Goal: Transaction & Acquisition: Purchase product/service

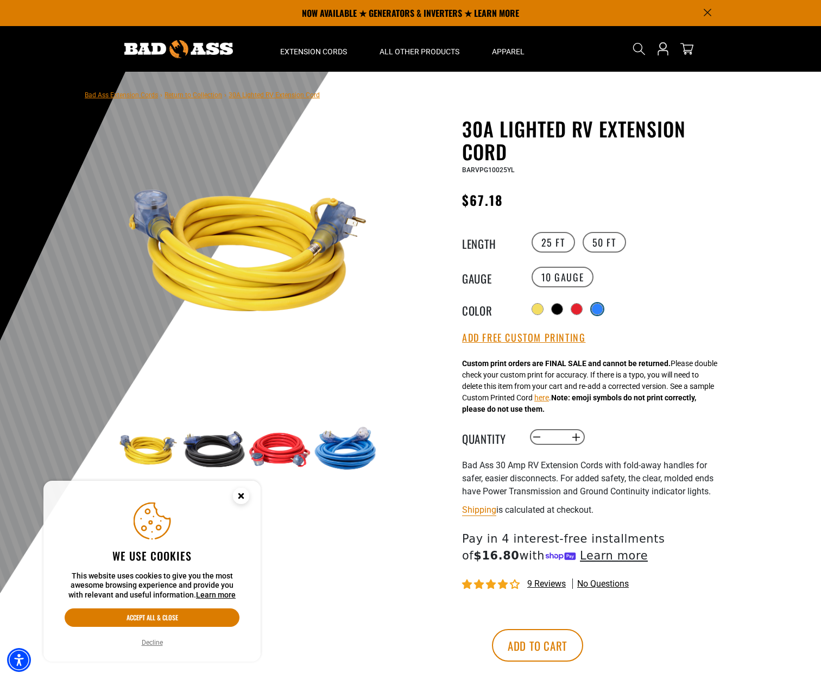
click at [598, 308] on div at bounding box center [597, 309] width 11 height 11
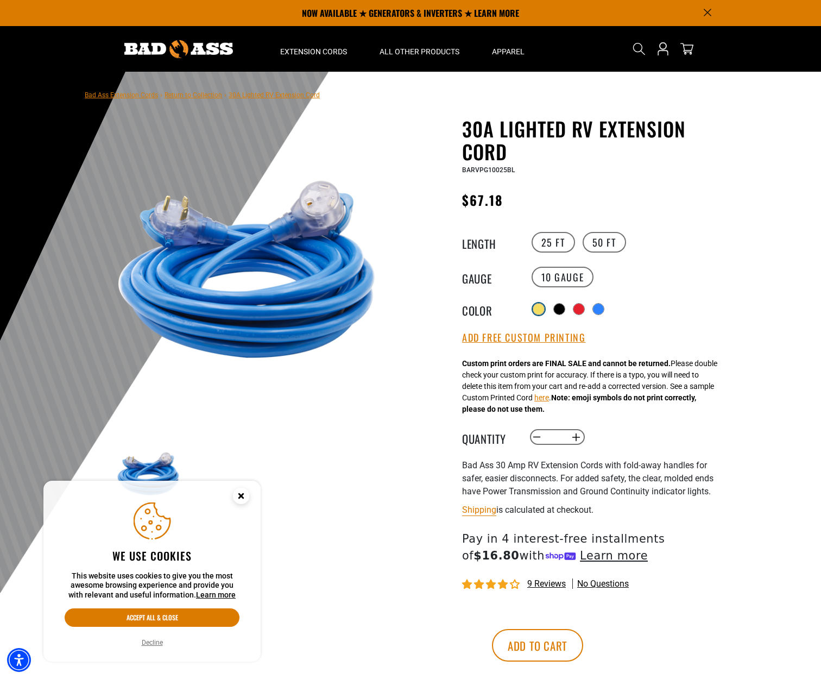
click at [538, 308] on div at bounding box center [539, 309] width 11 height 11
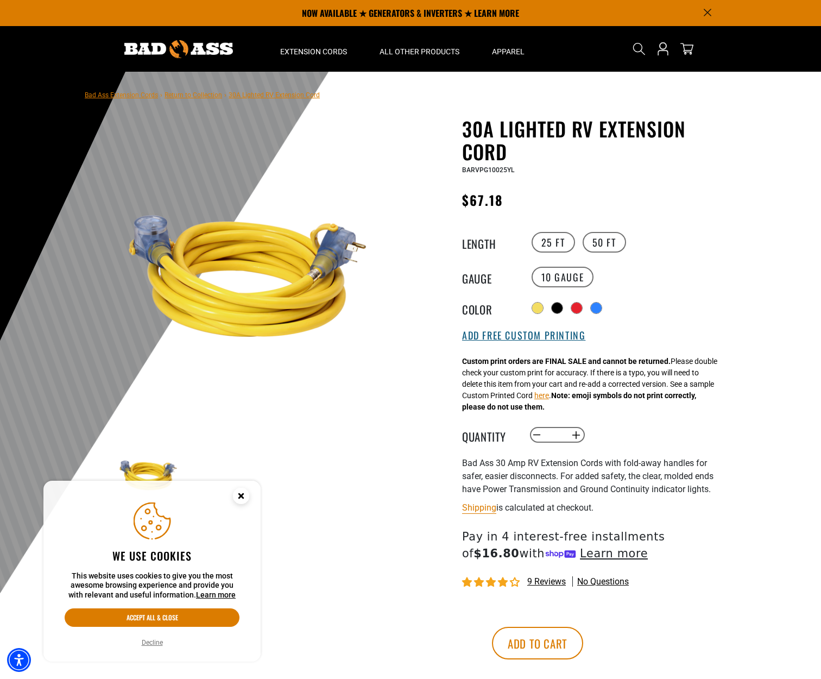
click at [553, 340] on button "Add Free Custom Printing" at bounding box center [523, 336] width 123 height 12
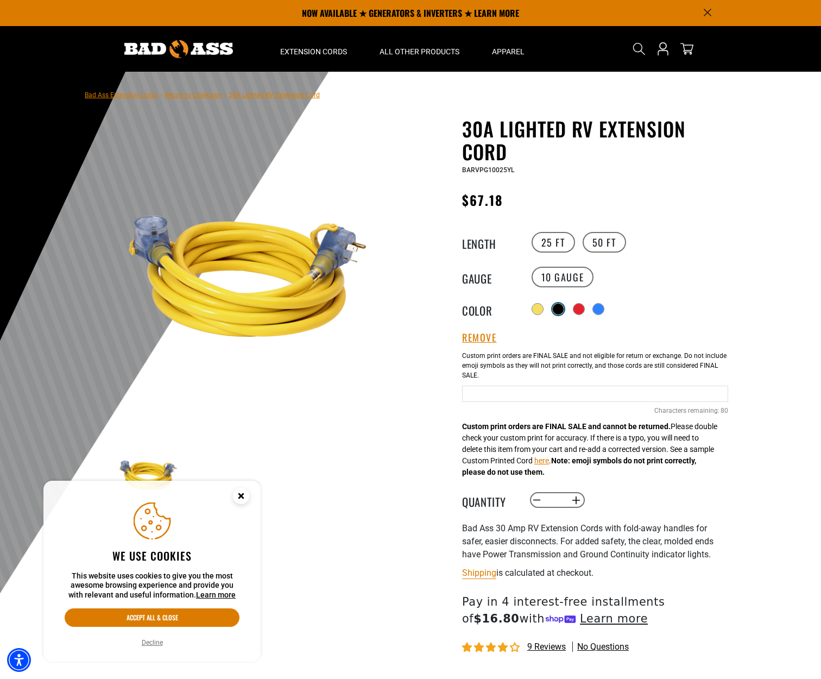
click at [559, 304] on div at bounding box center [558, 309] width 11 height 11
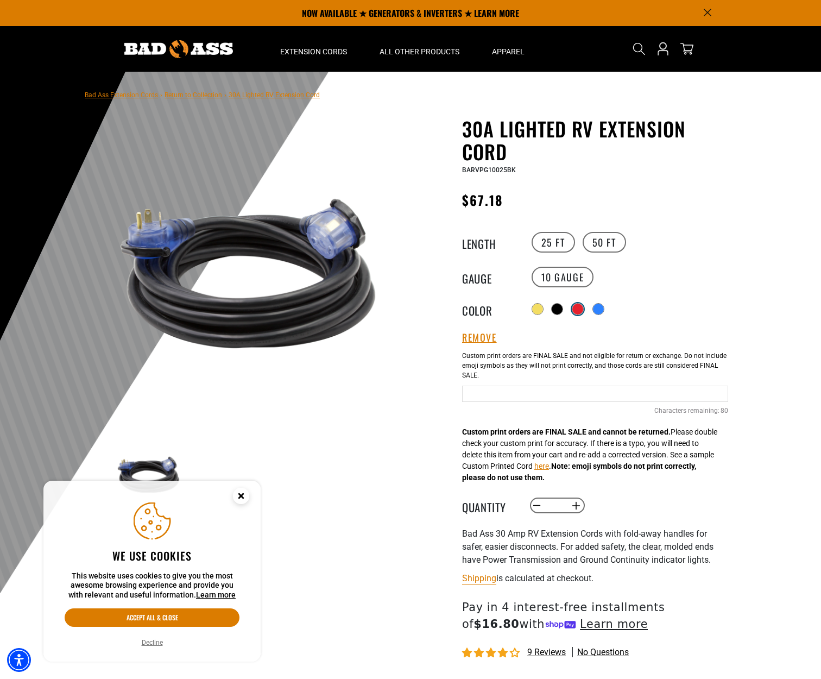
click at [578, 307] on div at bounding box center [578, 309] width 11 height 11
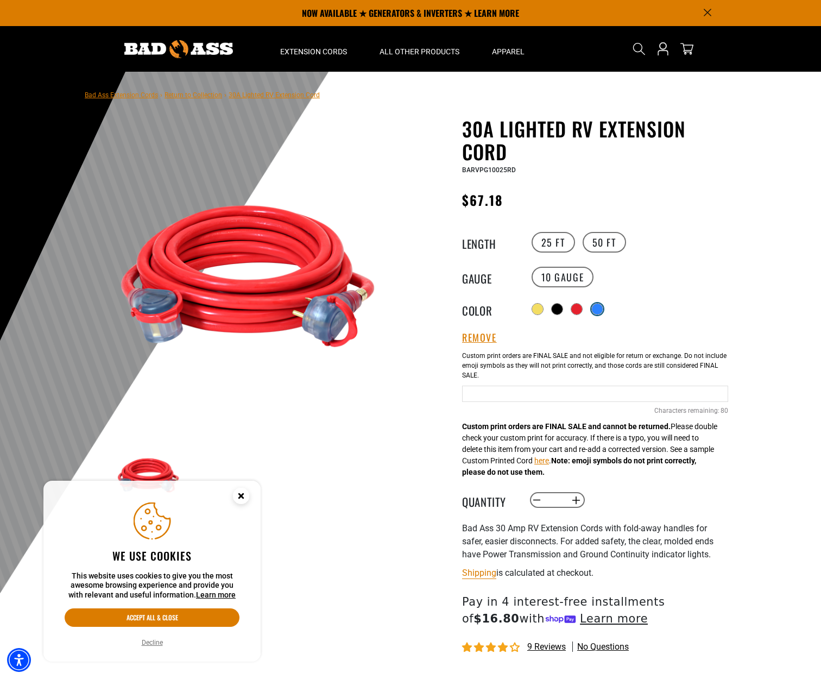
click at [597, 309] on div at bounding box center [597, 309] width 11 height 11
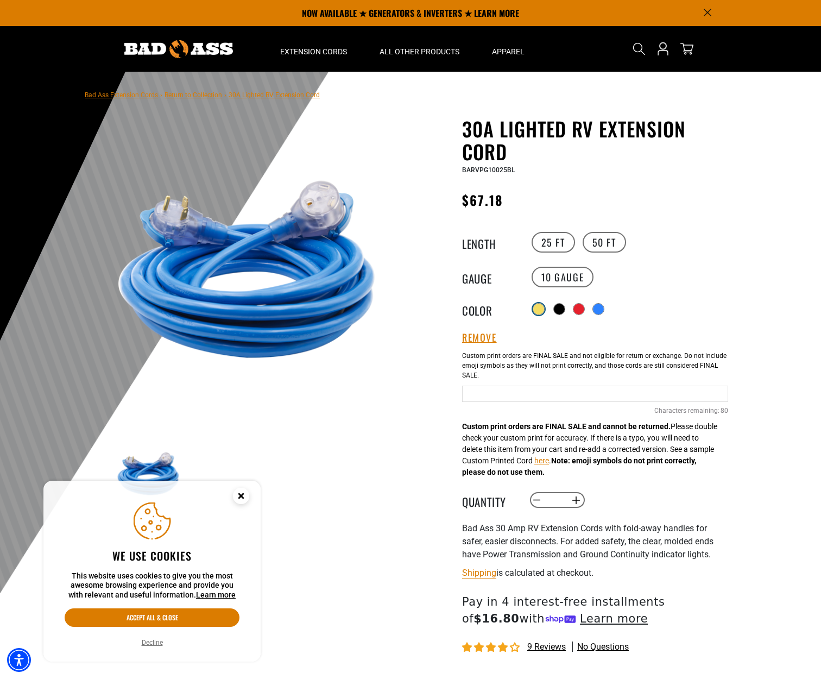
click at [535, 308] on div at bounding box center [539, 309] width 11 height 11
